Goal: Task Accomplishment & Management: Manage account settings

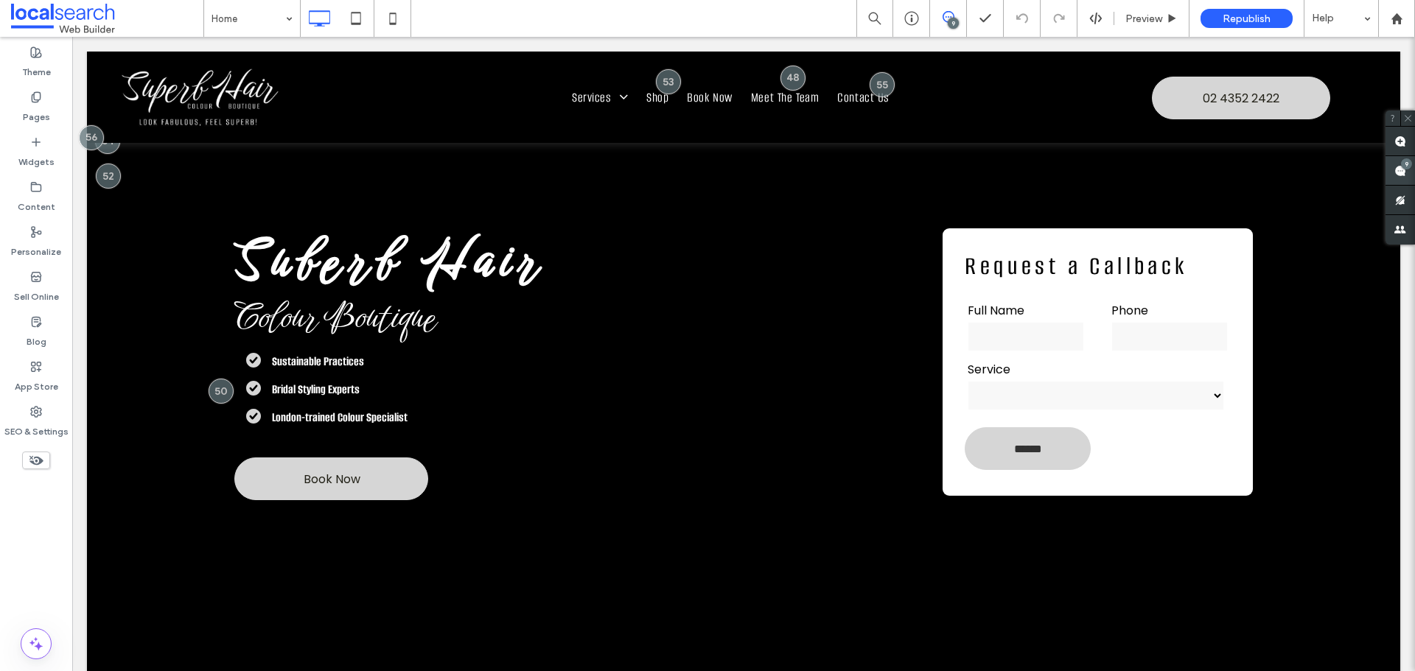
click at [1408, 171] on span at bounding box center [1399, 170] width 29 height 29
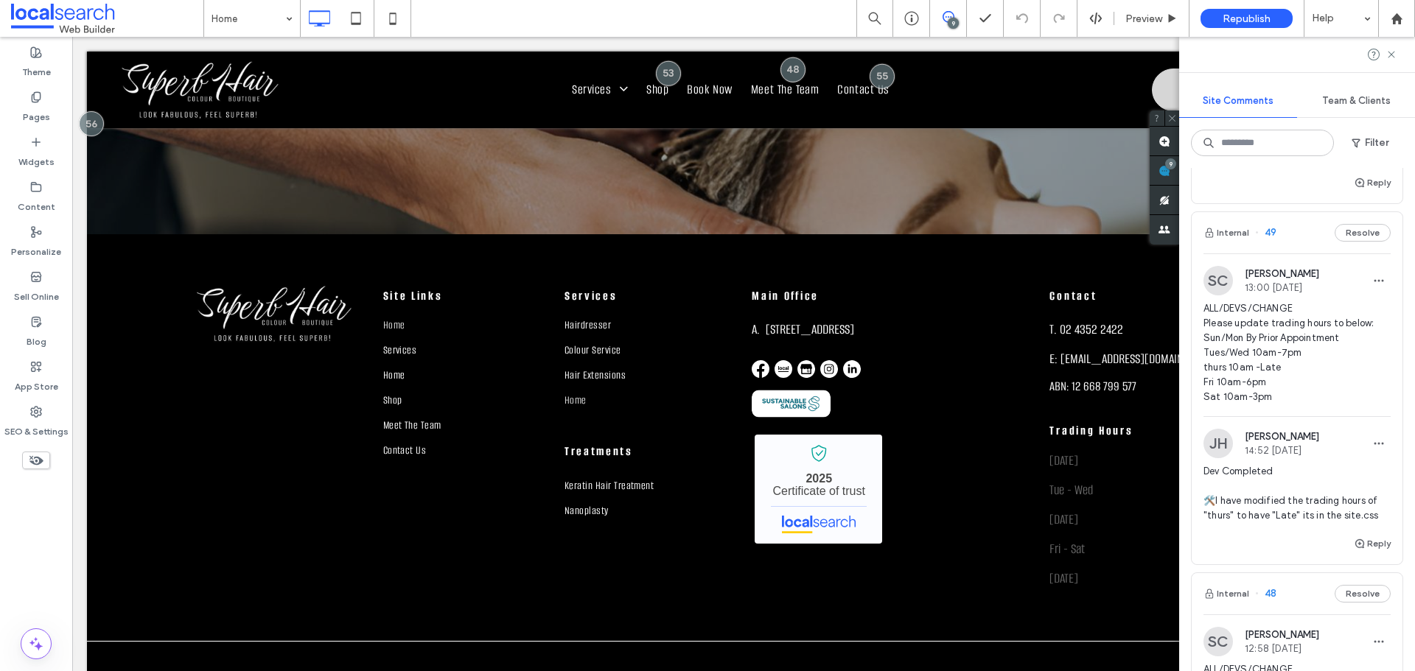
scroll to position [3684, 0]
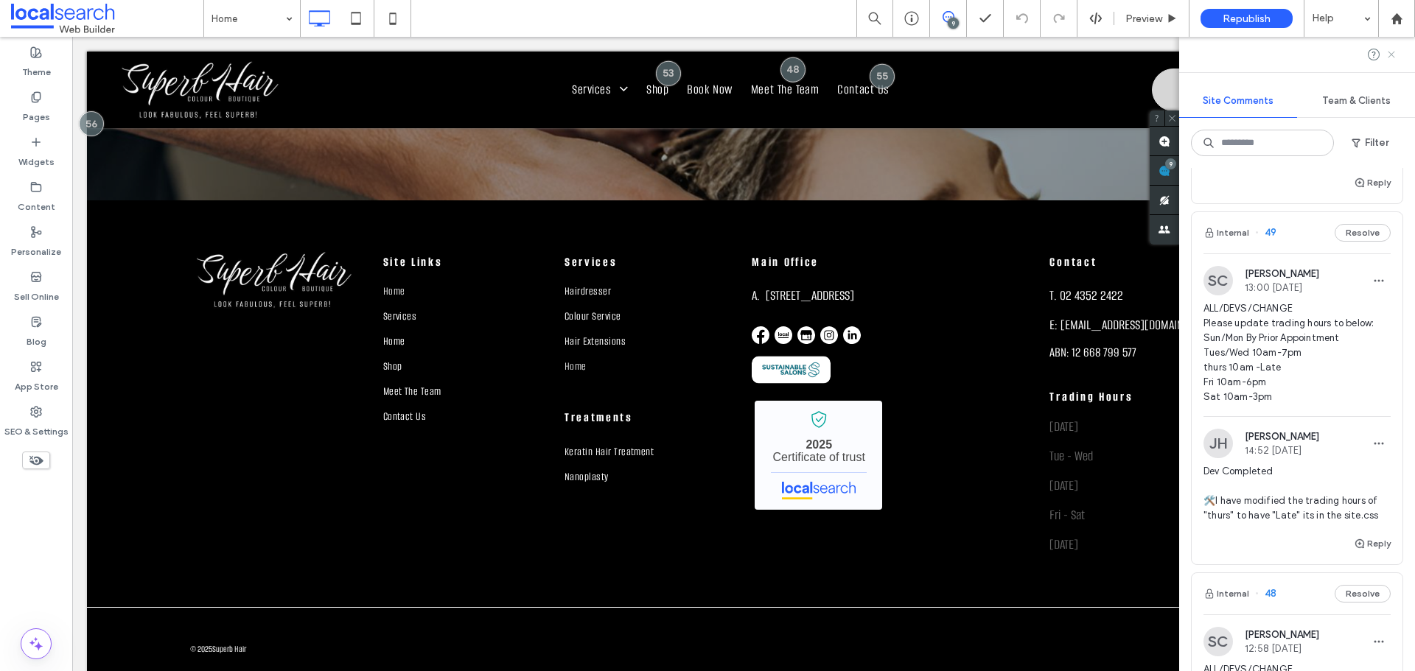
click at [1389, 52] on use at bounding box center [1390, 54] width 7 height 7
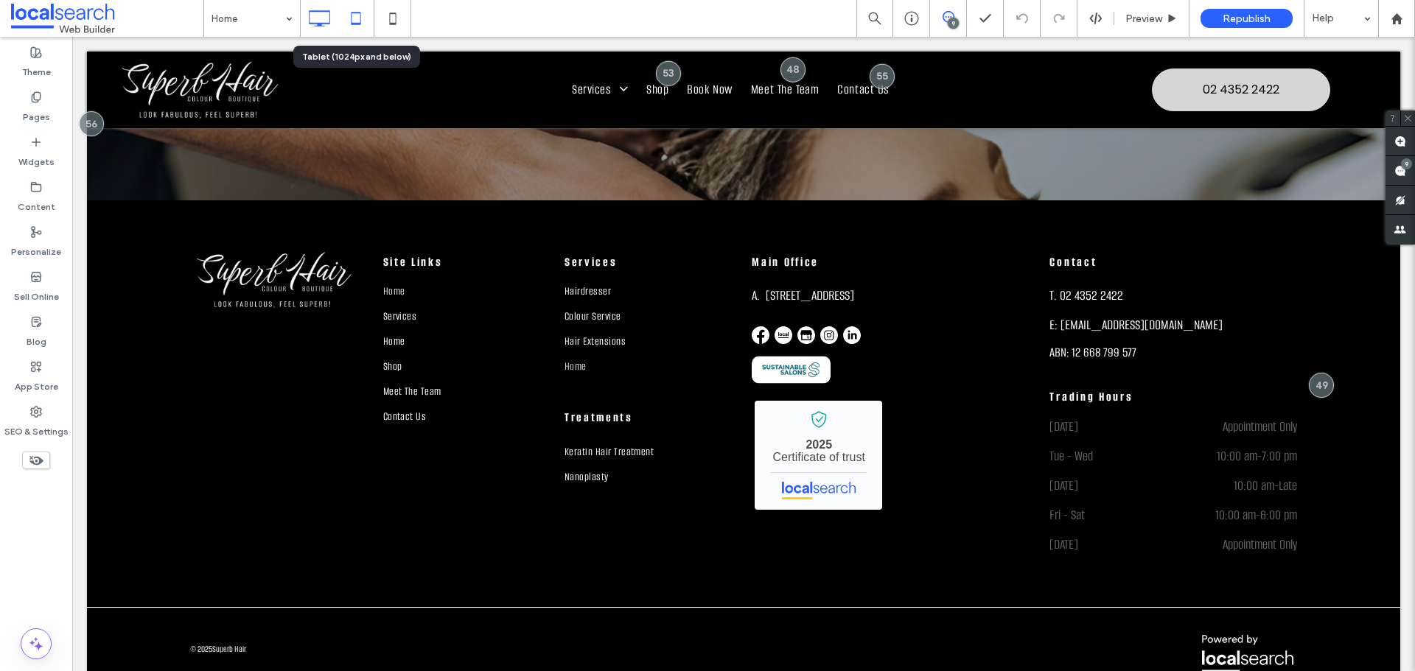
click at [360, 27] on icon at bounding box center [355, 18] width 29 height 29
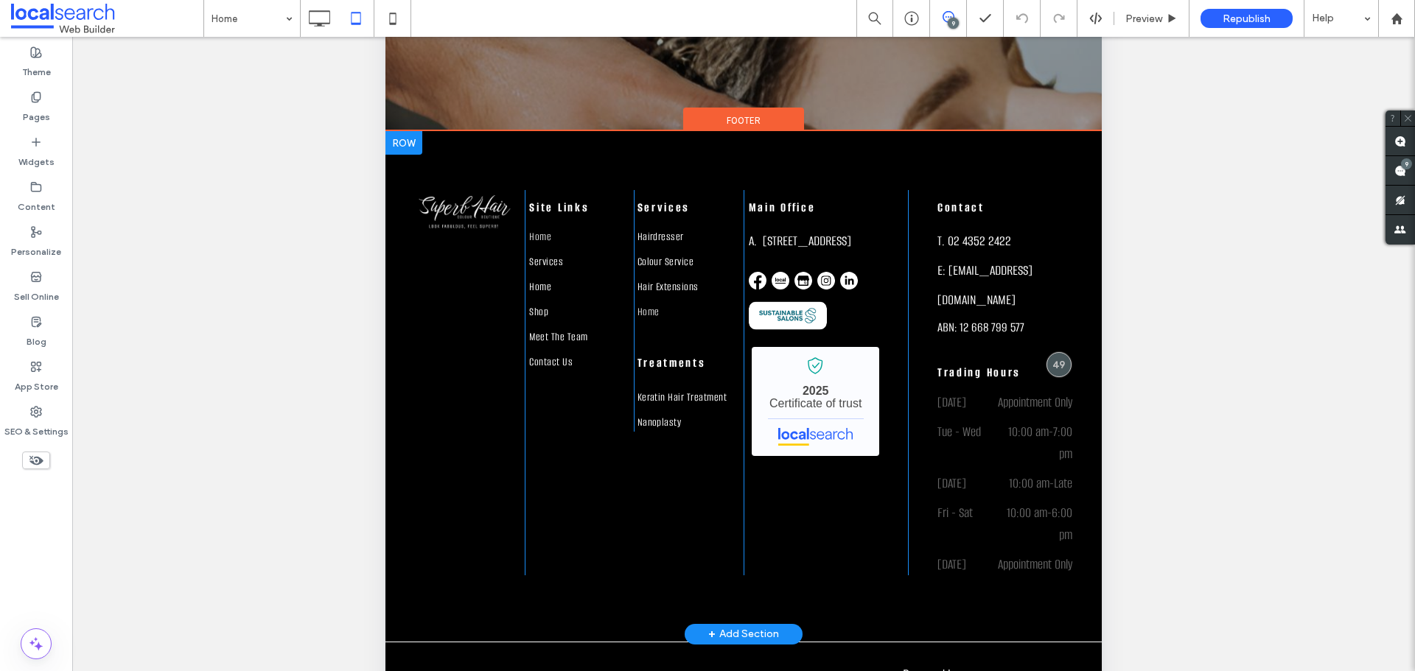
scroll to position [356, 0]
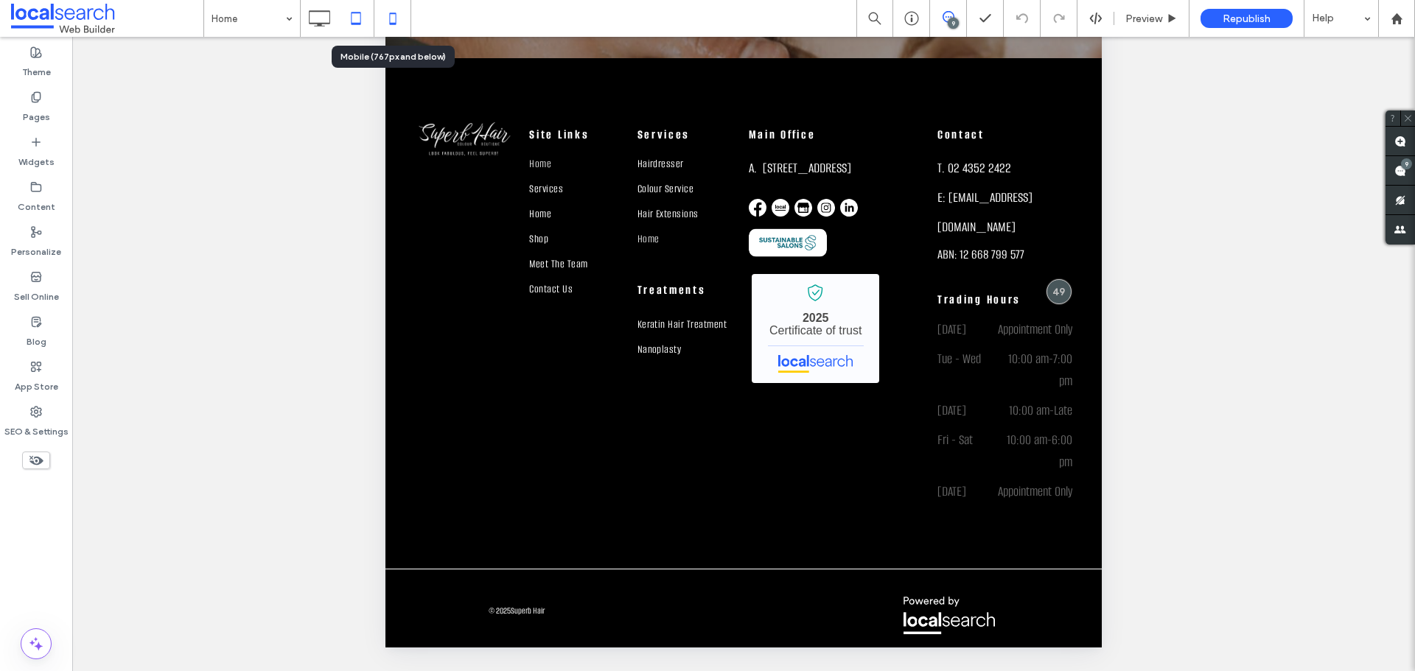
click at [407, 12] on div at bounding box center [392, 18] width 36 height 29
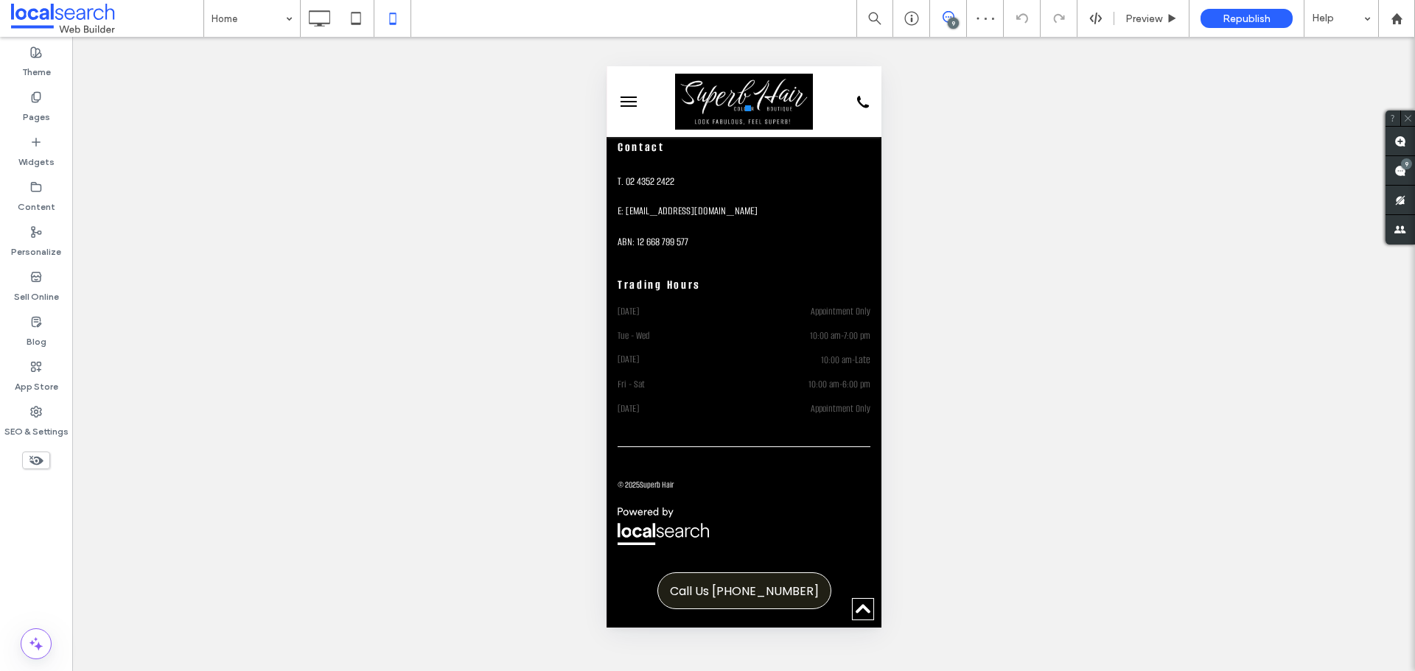
scroll to position [4494, 0]
click at [310, 25] on icon at bounding box center [318, 18] width 29 height 29
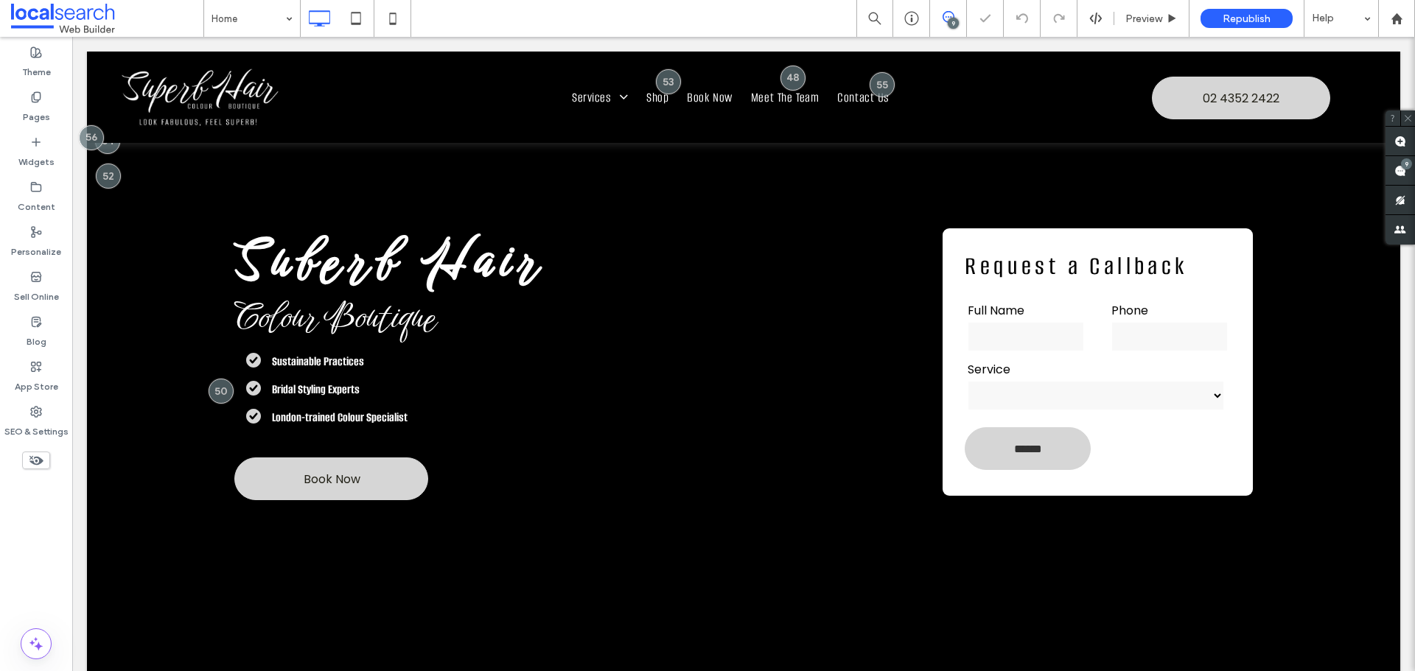
scroll to position [0, 0]
click at [945, 8] on div "9" at bounding box center [948, 18] width 37 height 37
click at [953, 22] on div "9" at bounding box center [952, 23] width 11 height 11
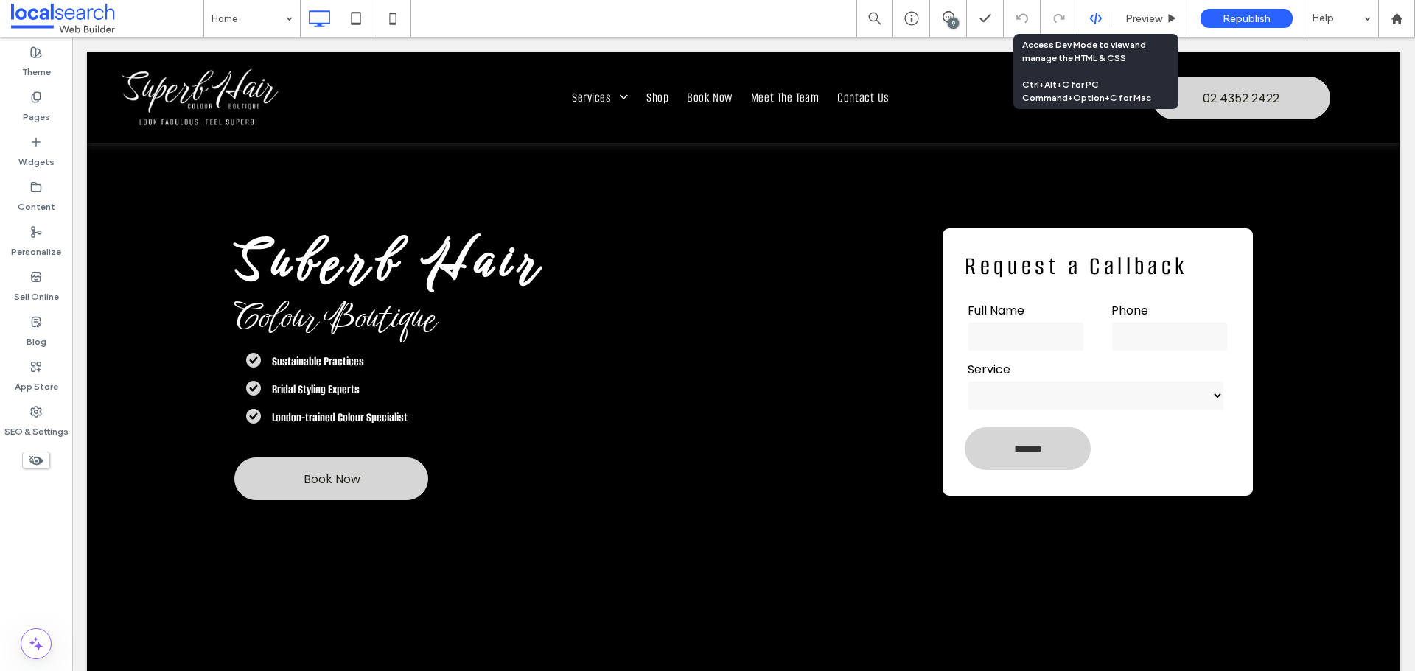
click at [1098, 21] on use at bounding box center [1095, 19] width 12 height 12
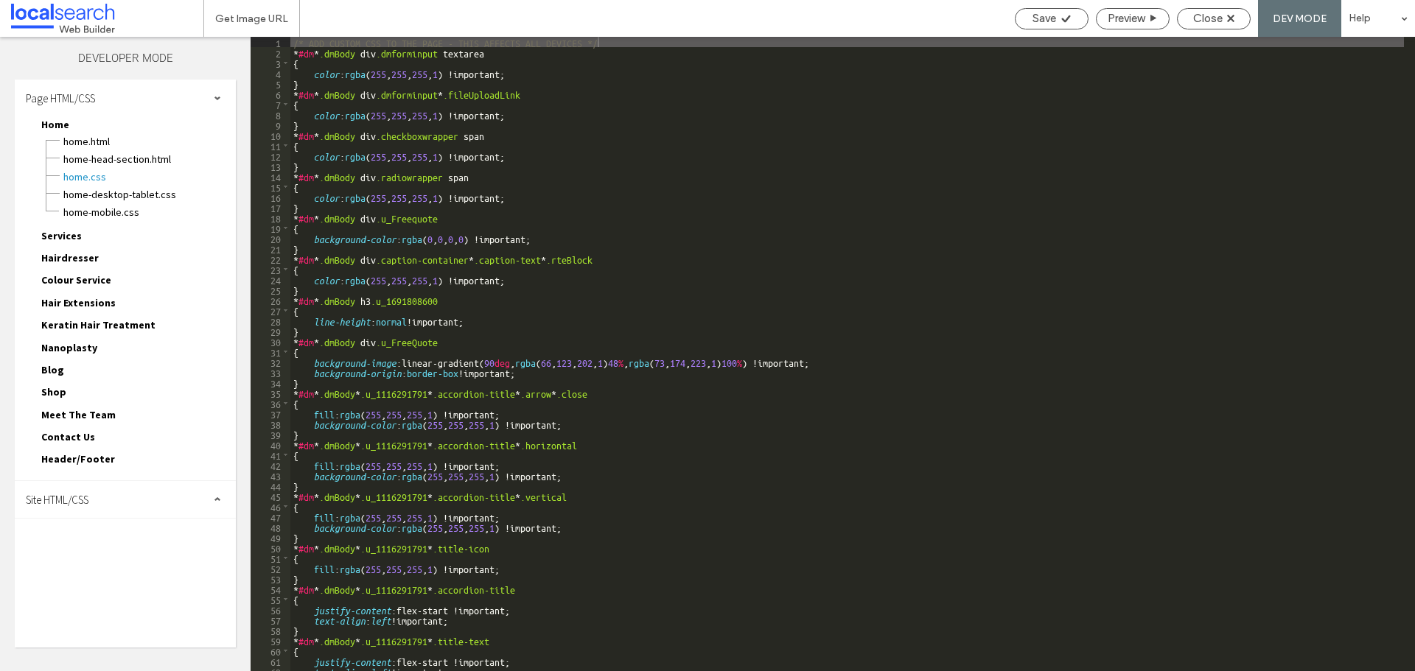
click at [95, 511] on div "Site HTML/CSS" at bounding box center [125, 499] width 221 height 37
click at [106, 561] on span "site.css" at bounding box center [152, 563] width 167 height 15
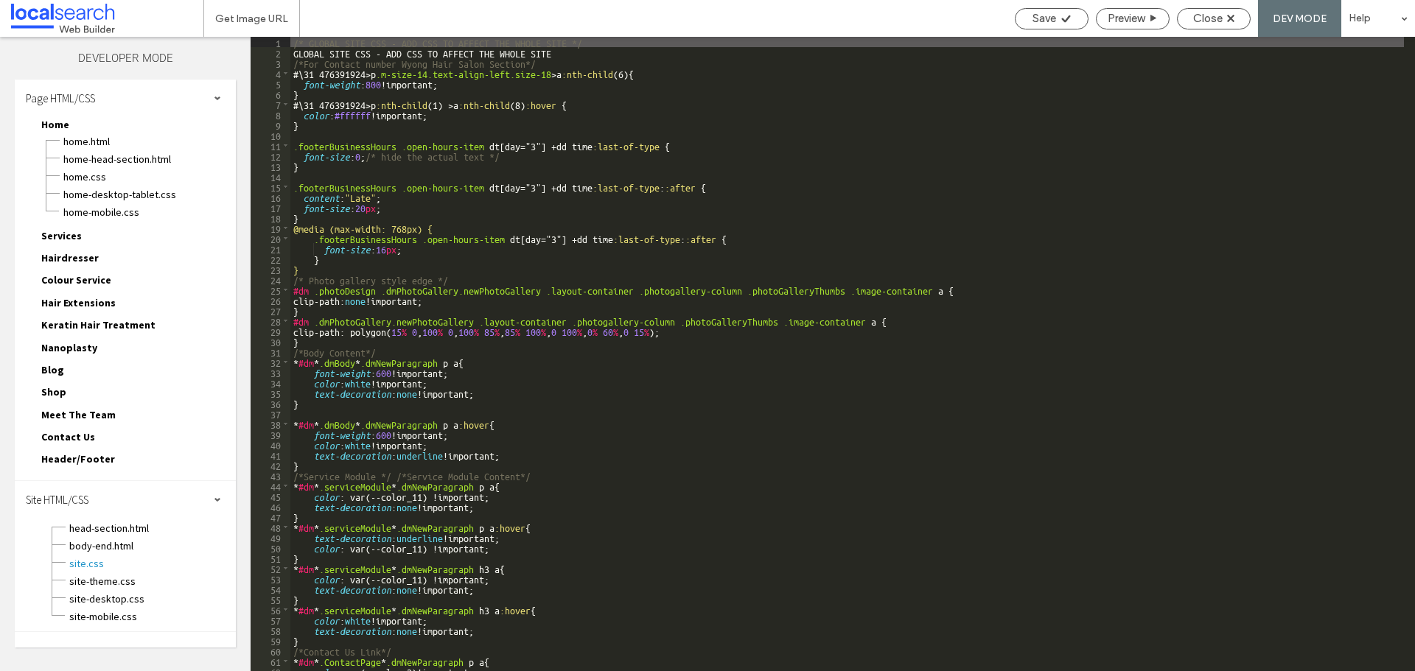
click at [315, 138] on div "/* GLOBAL SITE CSS - ADD CSS TO AFFECT THE WHOLE SITE */ GLOBAL SITE CSS - ADD …" at bounding box center [846, 364] width 1113 height 655
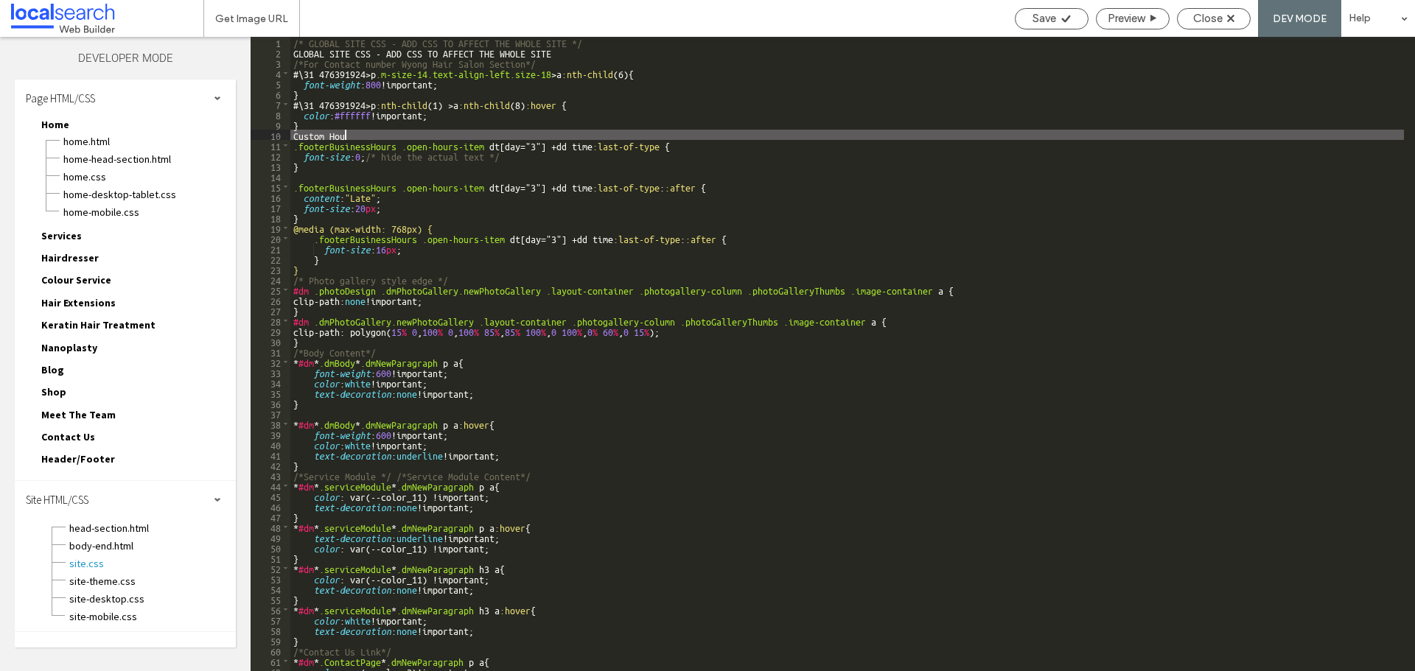
type textarea "**"
click at [1032, 15] on span "Save" at bounding box center [1044, 18] width 24 height 13
click at [1219, 24] on span "Close" at bounding box center [1207, 18] width 29 height 13
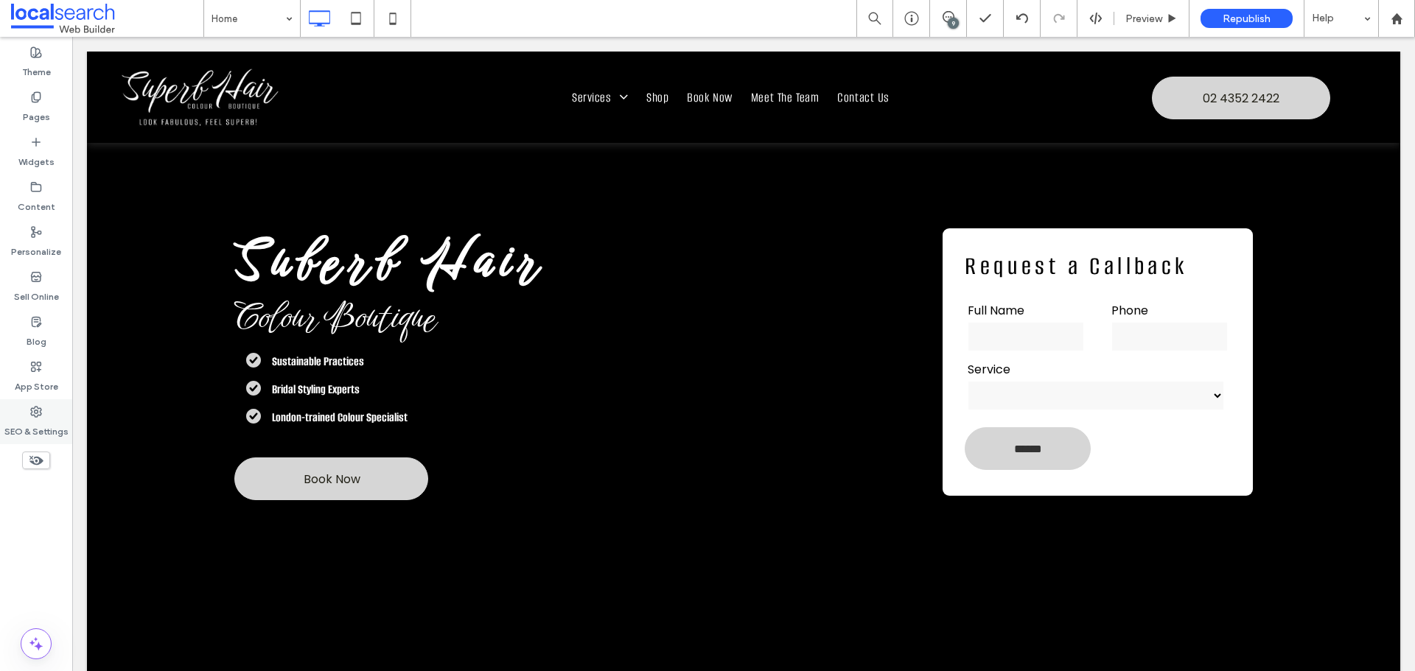
click at [41, 421] on label "SEO & Settings" at bounding box center [36, 428] width 64 height 21
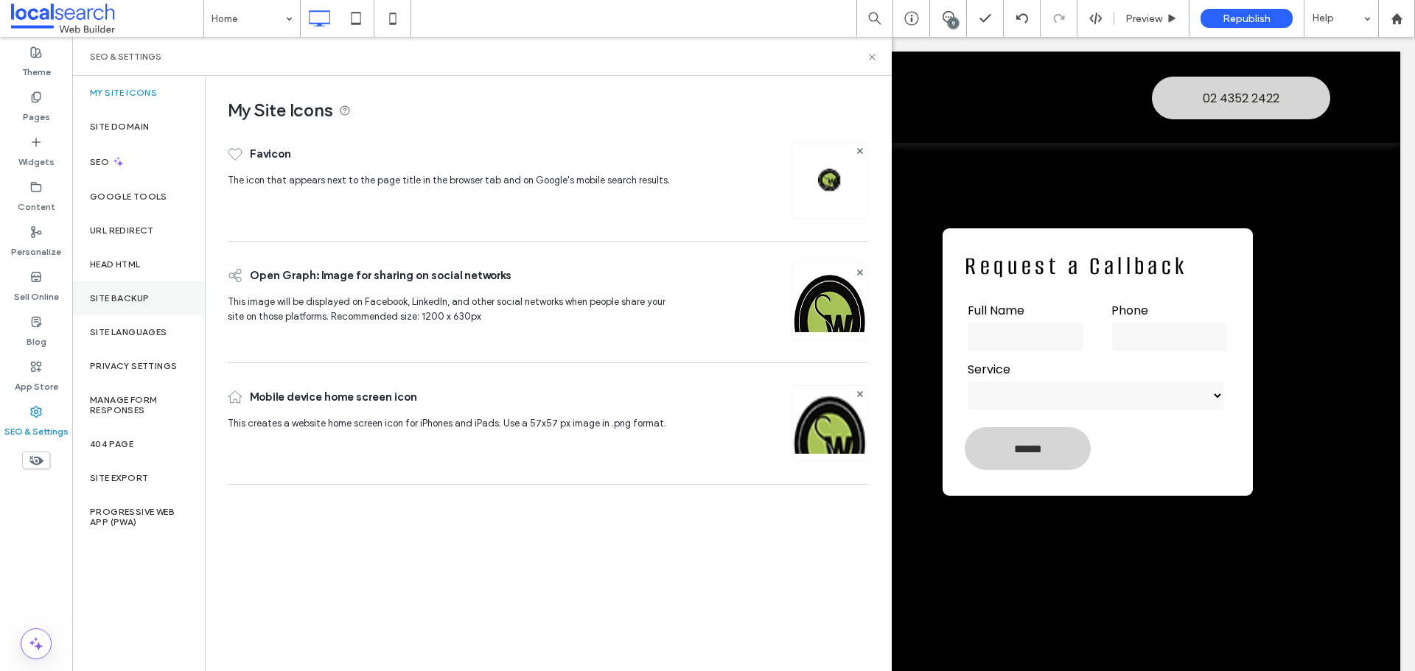
click at [142, 301] on label "Site Backup" at bounding box center [119, 298] width 59 height 10
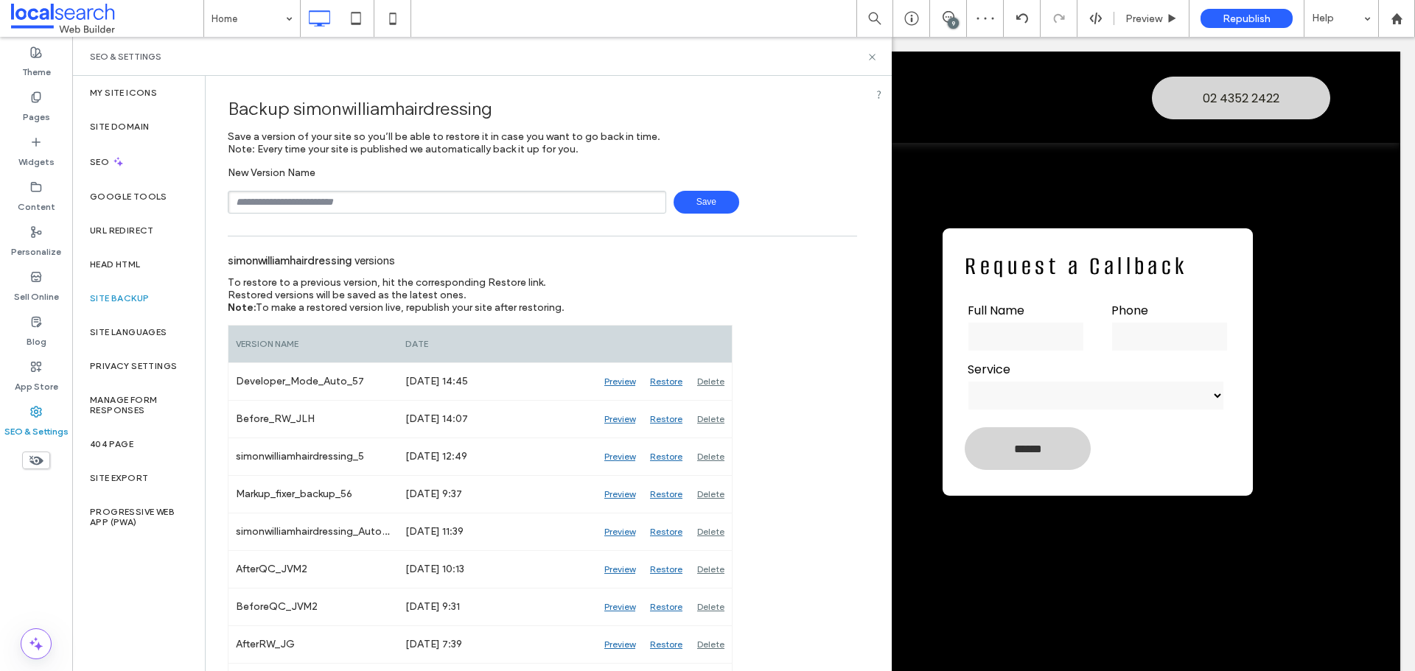
click at [306, 205] on input "text" at bounding box center [447, 202] width 438 height 23
type input "**********"
click at [686, 194] on span "Save" at bounding box center [706, 202] width 66 height 23
click at [869, 58] on icon at bounding box center [871, 57] width 11 height 11
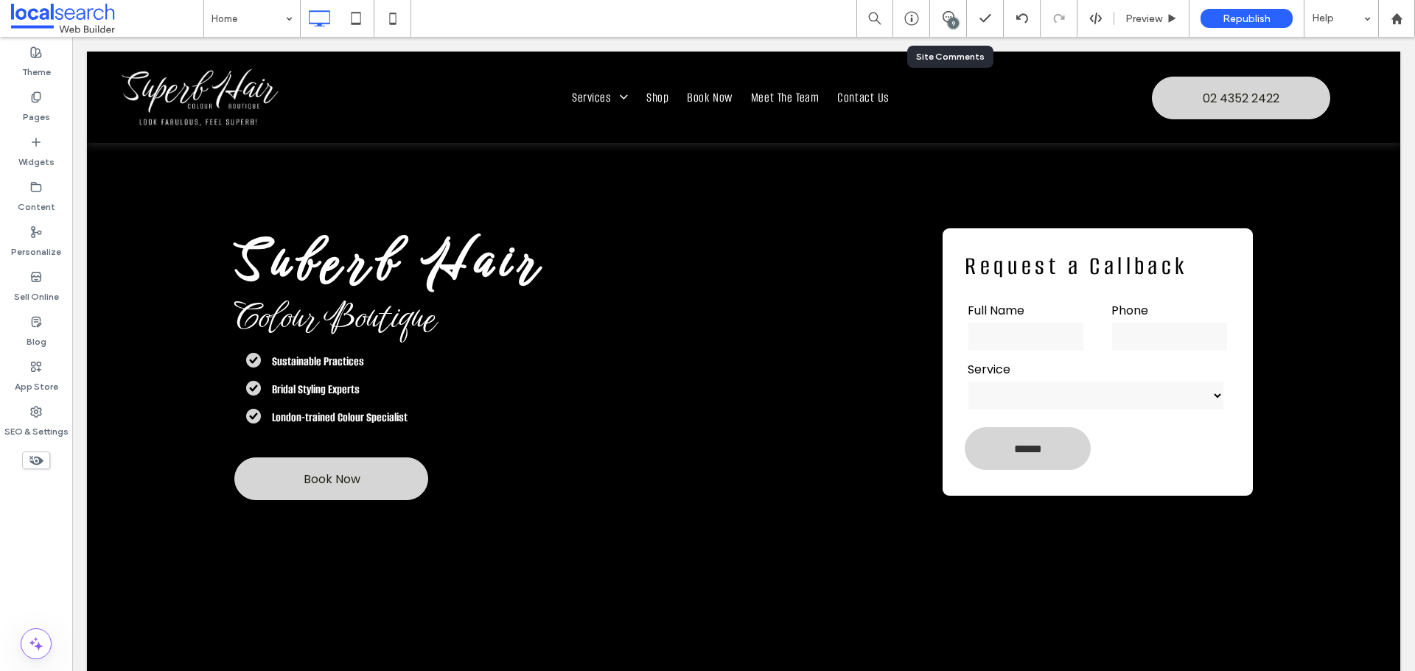
click at [953, 24] on div "9" at bounding box center [952, 23] width 11 height 11
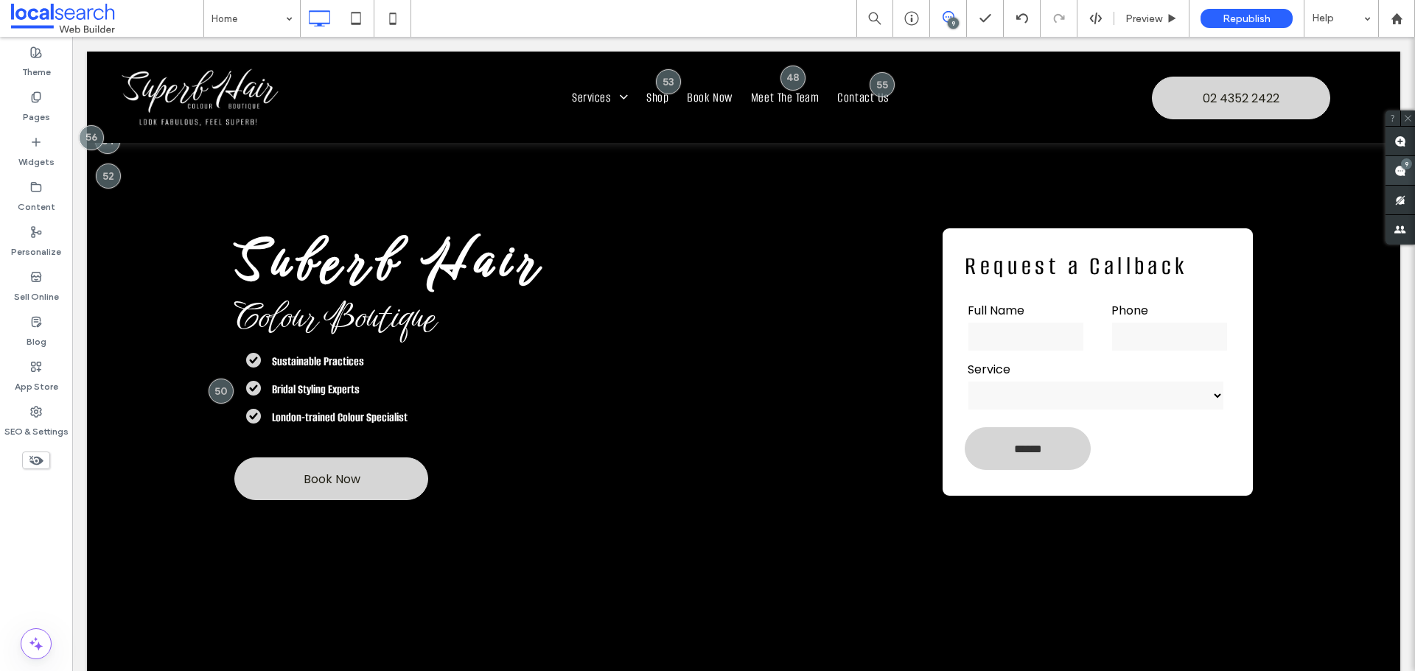
click at [1401, 172] on use at bounding box center [1400, 171] width 12 height 12
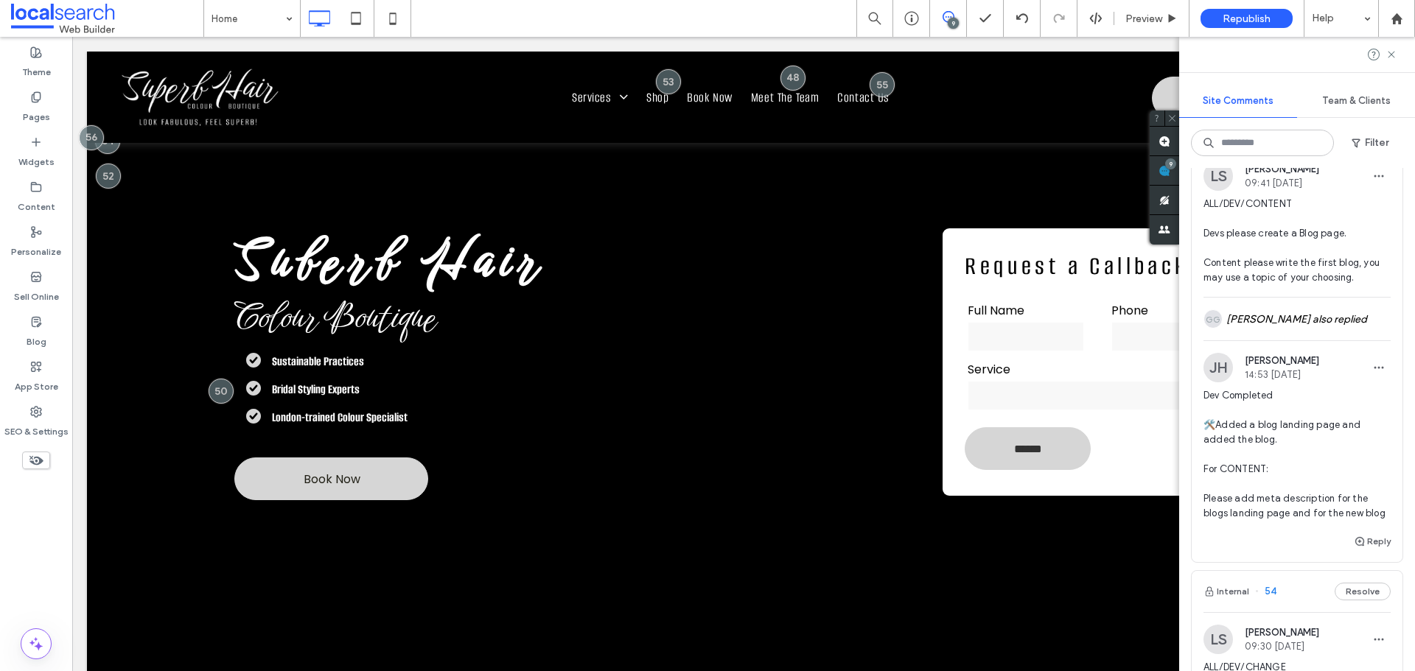
scroll to position [589, 0]
